Goal: Find specific page/section: Find specific page/section

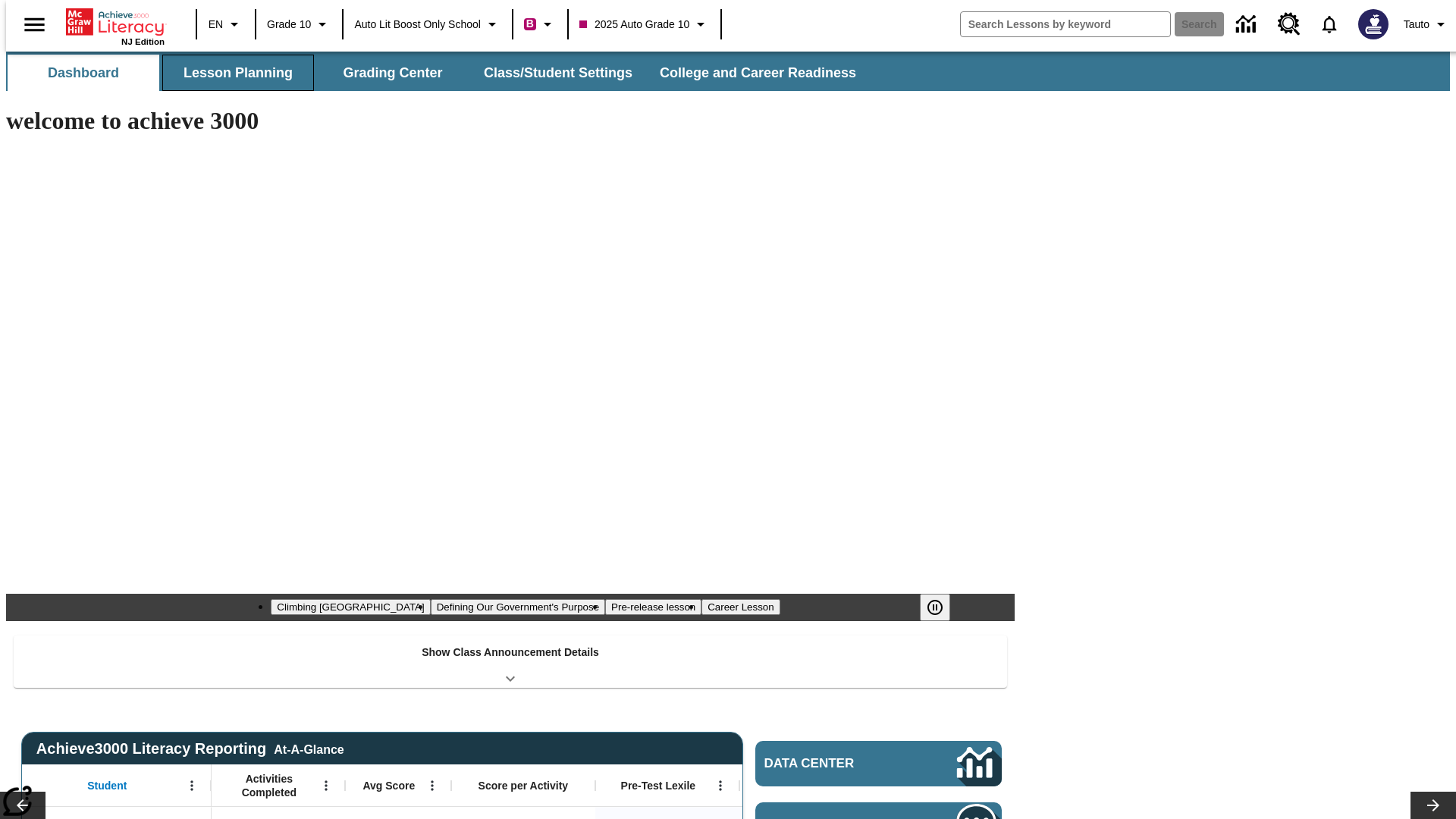
click at [232, 73] on button "Lesson Planning" at bounding box center [238, 73] width 152 height 36
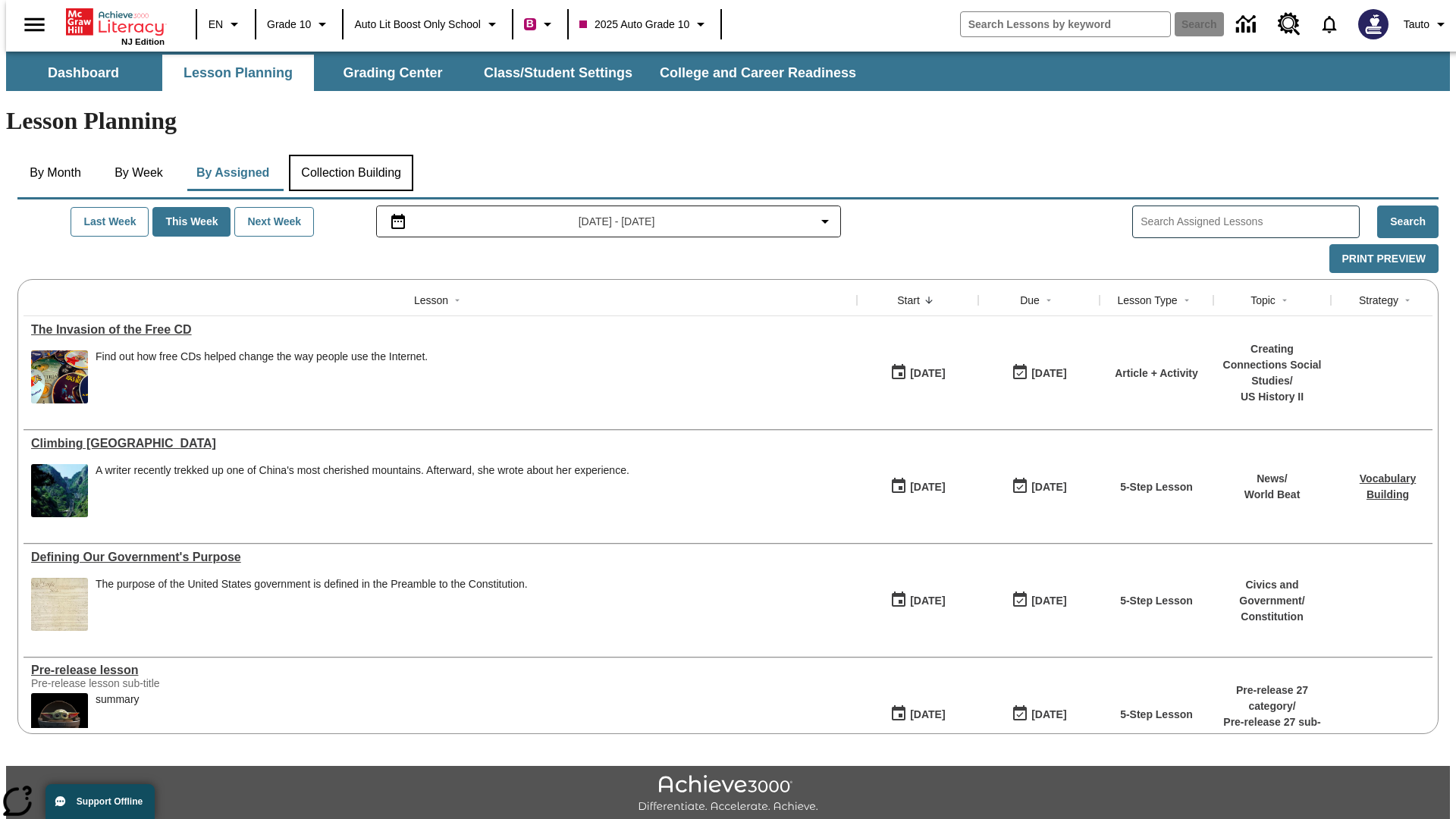
click at [350, 155] on button "Collection Building" at bounding box center [350, 172] width 124 height 36
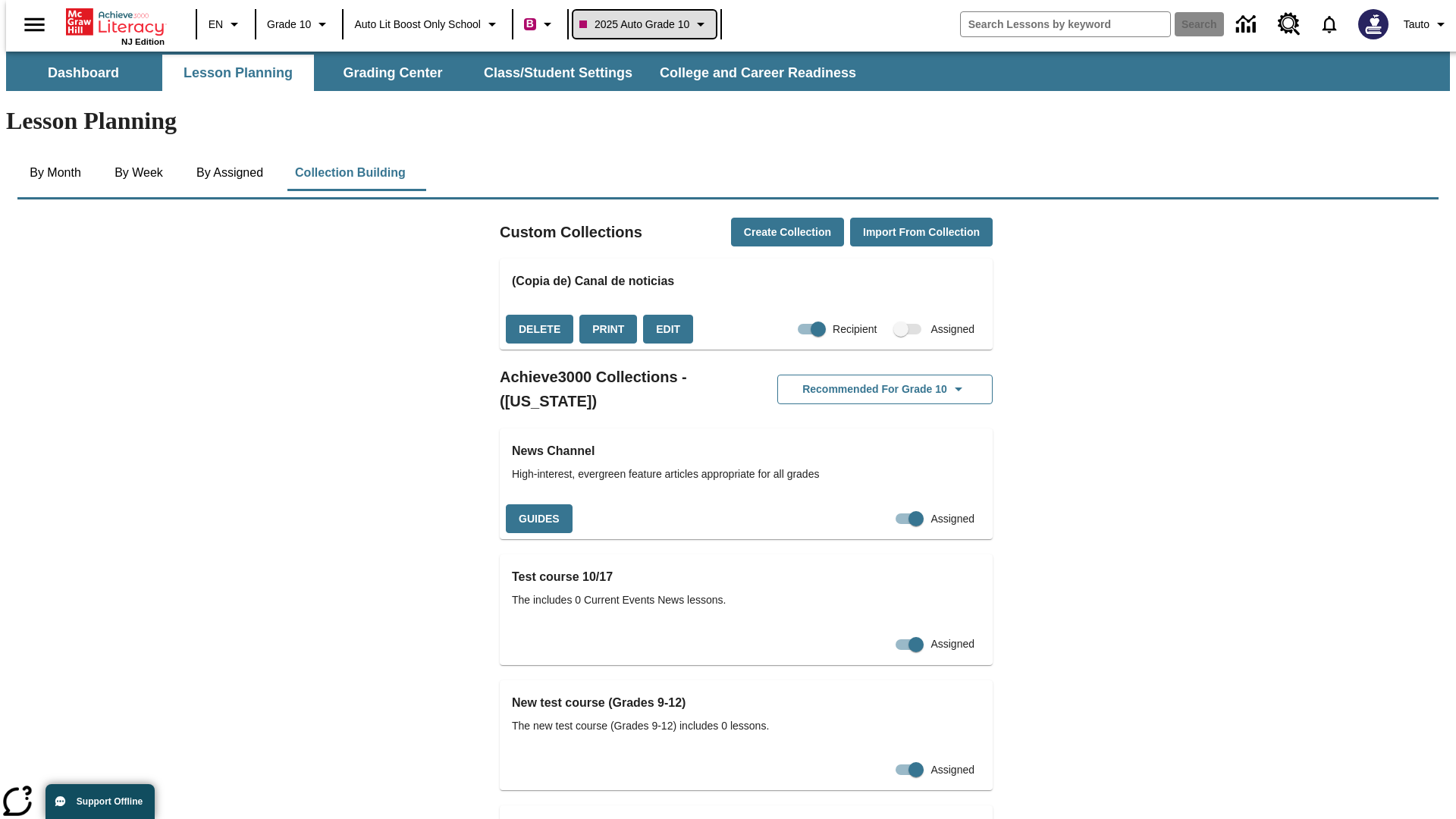
click at [649, 24] on span "2025 Auto Grade 10" at bounding box center [634, 24] width 110 height 16
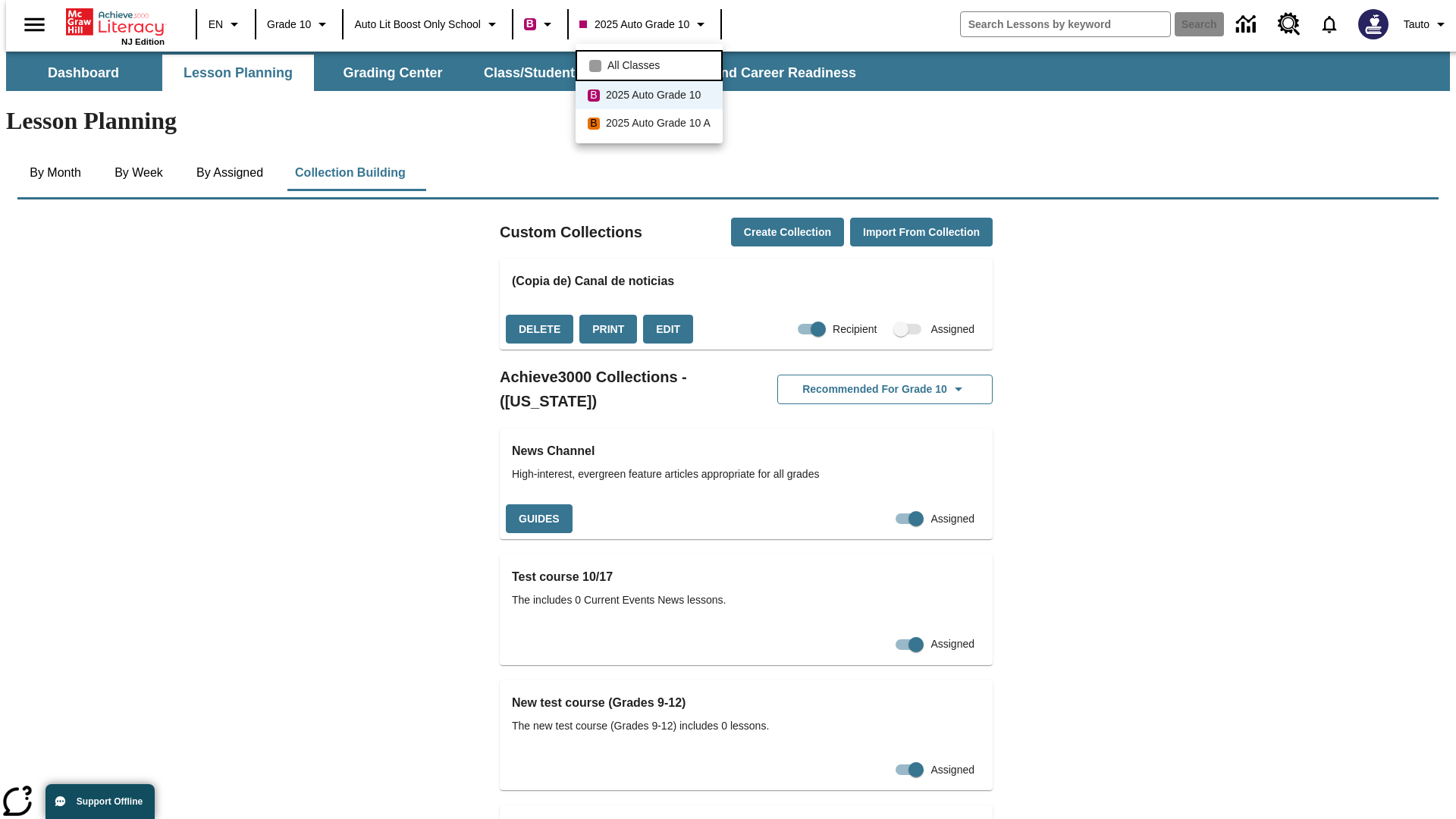
click at [651, 63] on span "All Classes" at bounding box center [633, 65] width 52 height 16
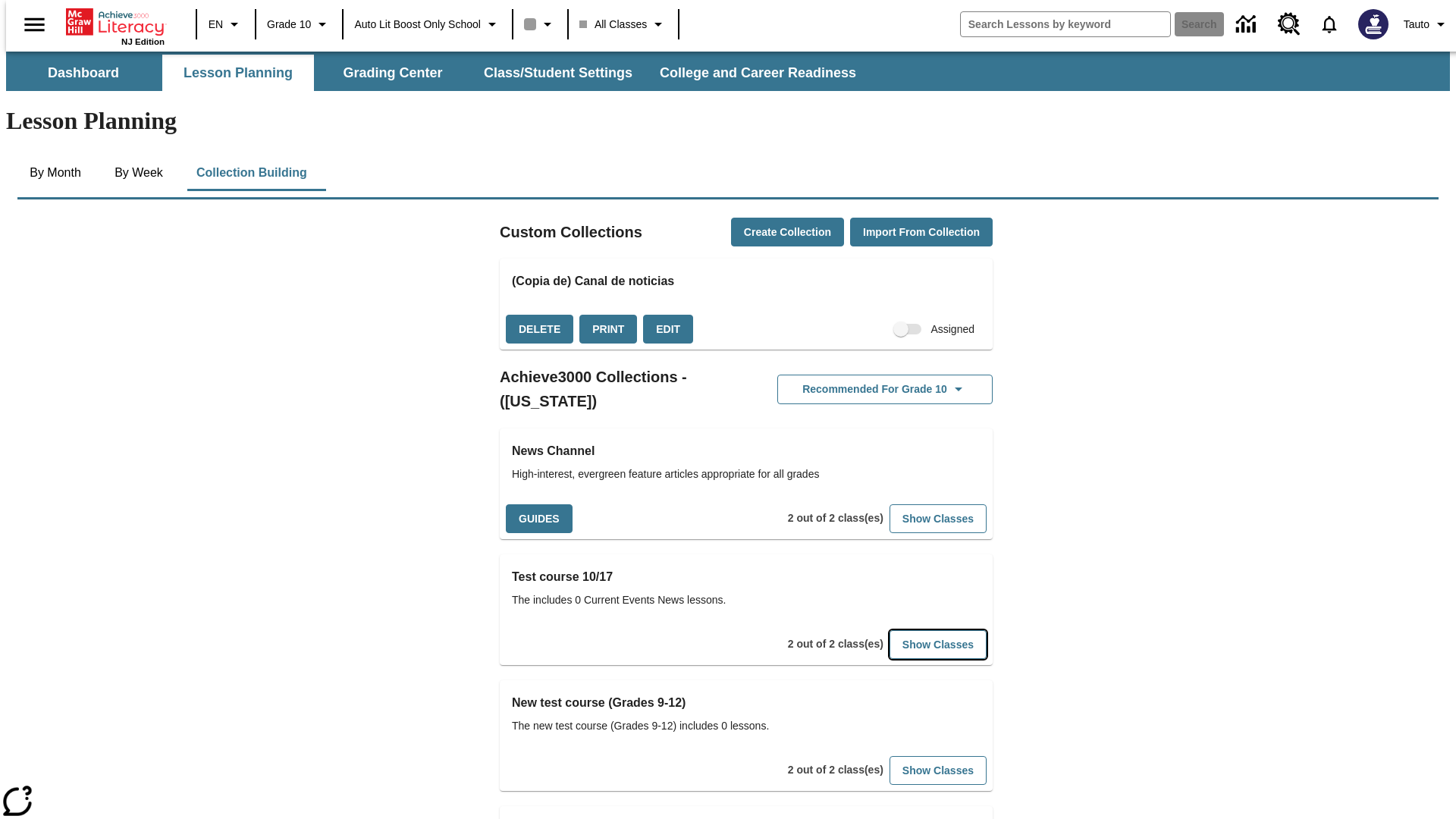
click at [915, 630] on button "Show Classes" at bounding box center [937, 644] width 97 height 30
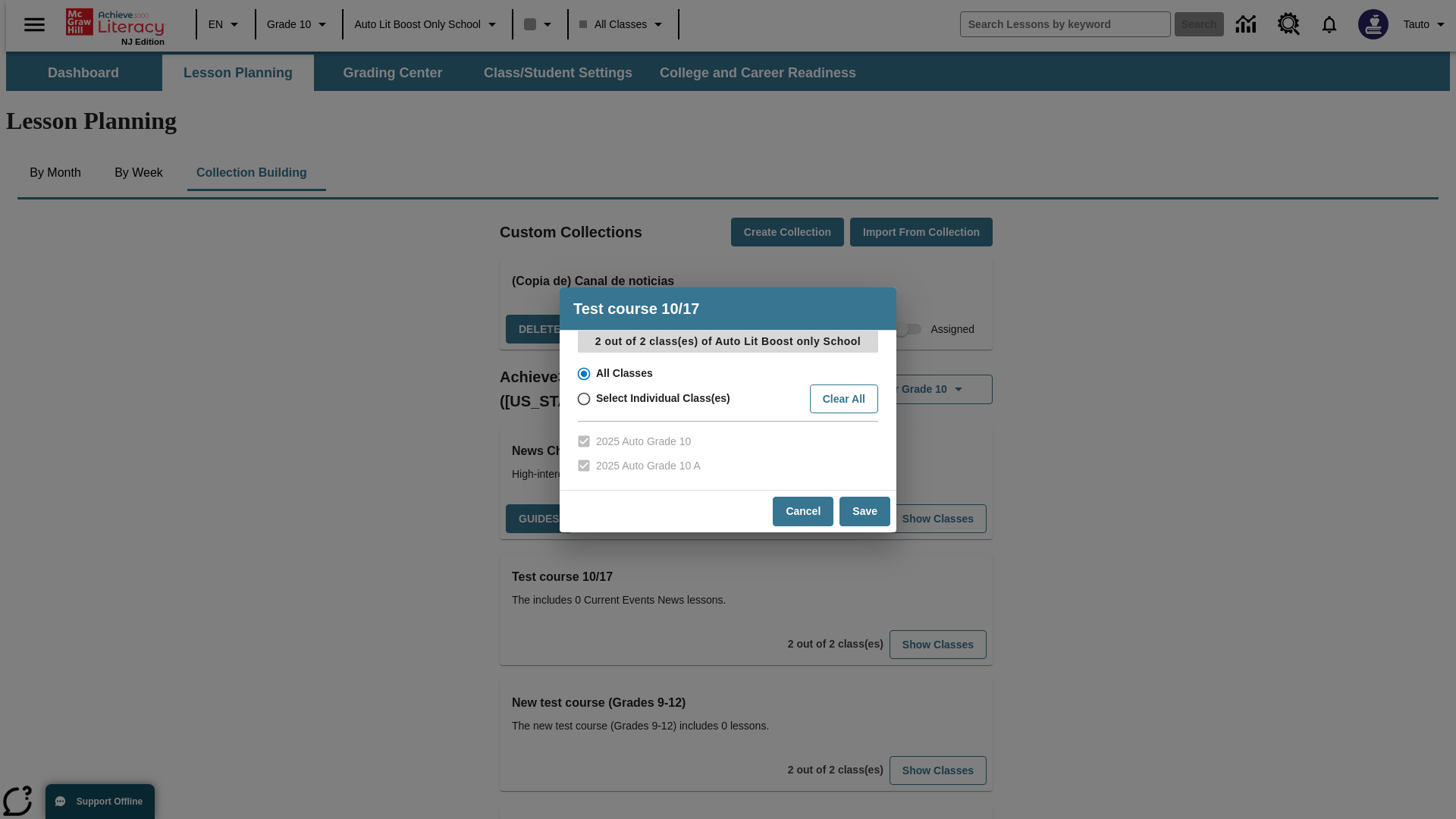
click at [582, 373] on input "All Classes" at bounding box center [582, 373] width 26 height 21
click at [804, 511] on button "Cancel" at bounding box center [803, 511] width 61 height 30
